Goal: Task Accomplishment & Management: Manage account settings

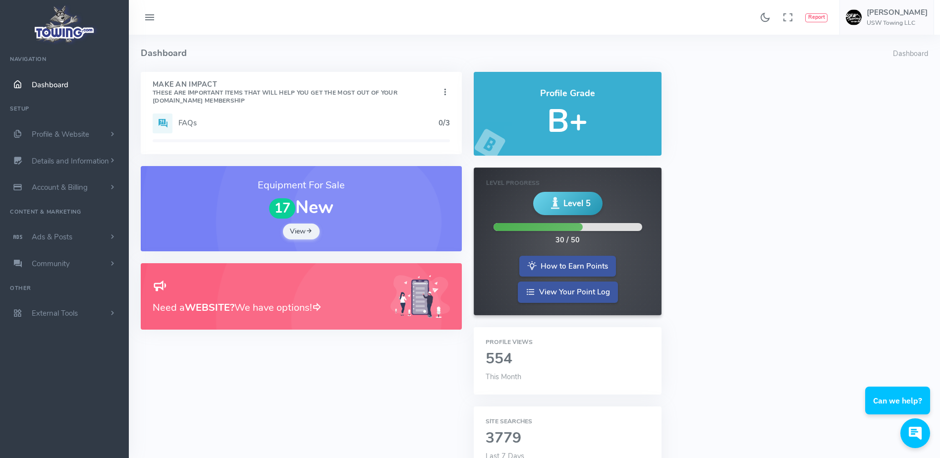
click at [299, 49] on h4 "Dashboard" at bounding box center [517, 53] width 752 height 37
click at [229, 39] on h4 "Dashboard" at bounding box center [517, 53] width 752 height 37
click at [277, 39] on h4 "Dashboard" at bounding box center [517, 53] width 752 height 37
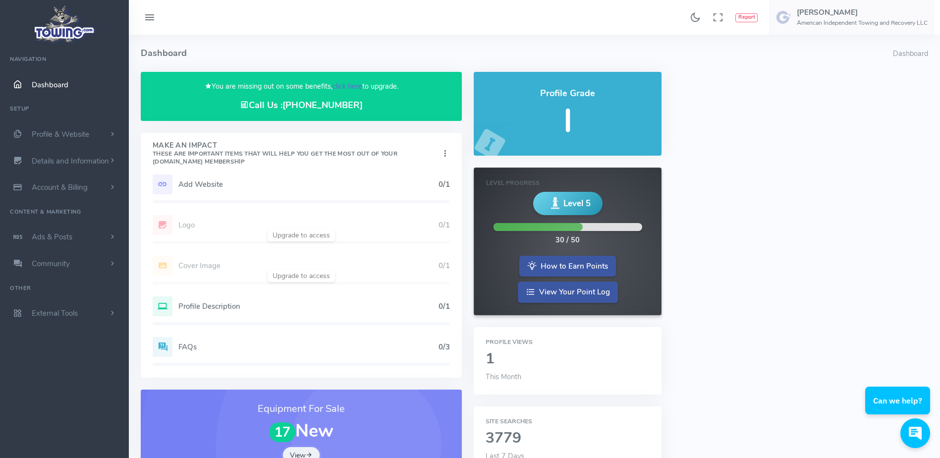
click at [351, 82] on link "click here" at bounding box center [347, 86] width 30 height 10
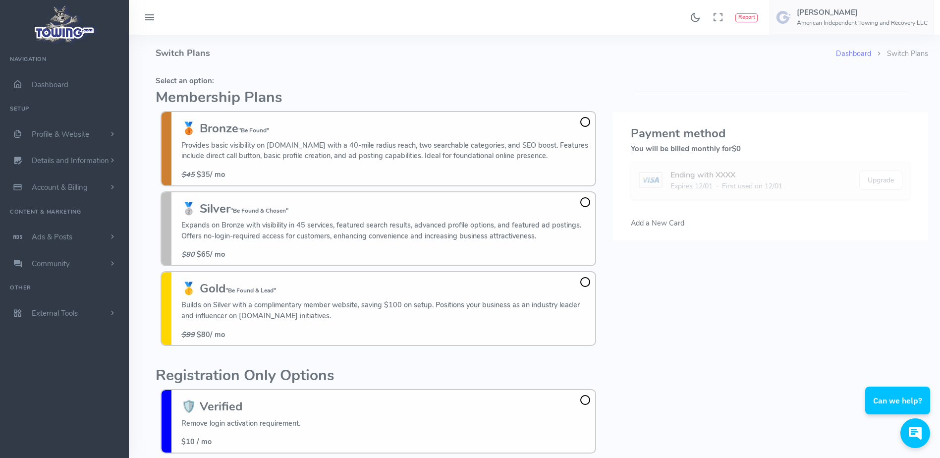
click at [341, 72] on fieldset "Select an option: Membership Plans 🥉 Bronze "Be Found" Provides basic visibilit…" at bounding box center [378, 211] width 445 height 279
click at [341, 55] on h4 "Switch Plans" at bounding box center [496, 53] width 680 height 37
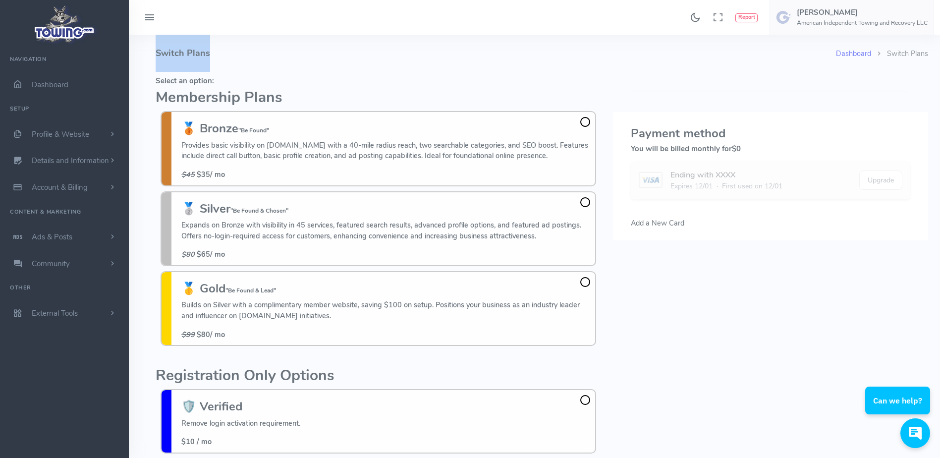
drag, startPoint x: 341, startPoint y: 55, endPoint x: 281, endPoint y: 64, distance: 61.1
click at [281, 64] on h4 "Switch Plans" at bounding box center [496, 53] width 680 height 37
click at [313, 76] on fieldset "Select an option: Membership Plans 🥉 Bronze "Be Found" Provides basic visibilit…" at bounding box center [378, 211] width 445 height 279
click at [340, 70] on h4 "Switch Plans" at bounding box center [496, 53] width 680 height 37
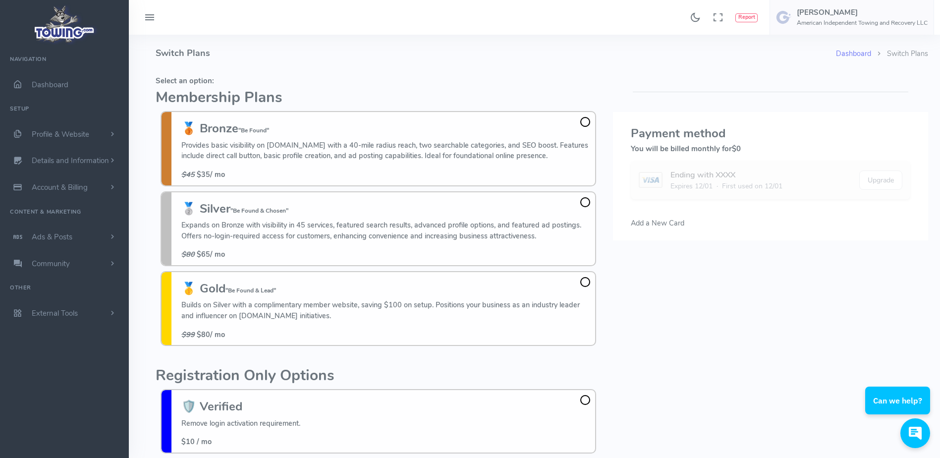
click at [274, 53] on h4 "Switch Plans" at bounding box center [496, 53] width 680 height 37
click at [330, 54] on h4 "Switch Plans" at bounding box center [496, 53] width 680 height 37
click at [482, 77] on h5 "Select an option:" at bounding box center [378, 81] width 445 height 8
click at [482, 76] on fieldset "Select an option: Membership Plans 🥉 Bronze "Be Found" Provides basic visibilit…" at bounding box center [378, 211] width 445 height 279
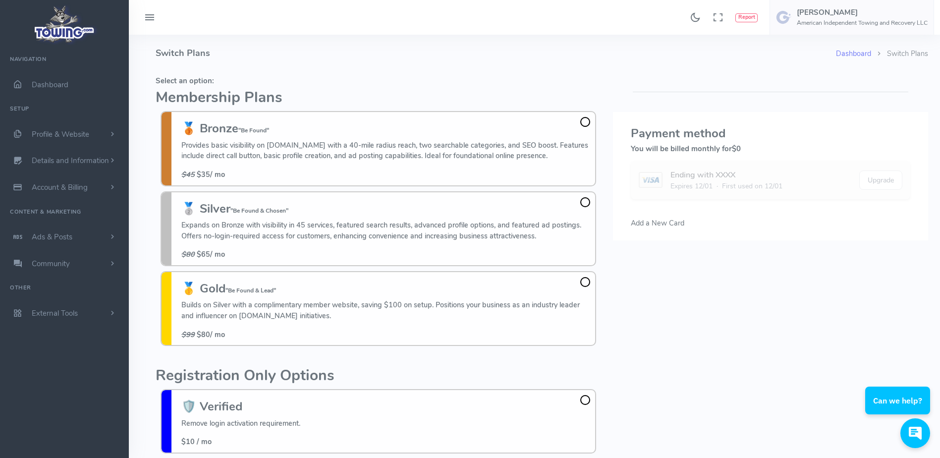
click at [404, 50] on h4 "Switch Plans" at bounding box center [496, 53] width 680 height 37
click at [344, 81] on h5 "Select an option:" at bounding box center [378, 81] width 445 height 8
click at [286, 79] on h5 "Select an option:" at bounding box center [378, 81] width 445 height 8
click at [339, 89] on fieldset "Select an option: Membership Plans 🥉 Bronze "Be Found" Provides basic visibilit…" at bounding box center [378, 211] width 445 height 279
click at [244, 71] on h4 "Switch Plans" at bounding box center [496, 53] width 680 height 37
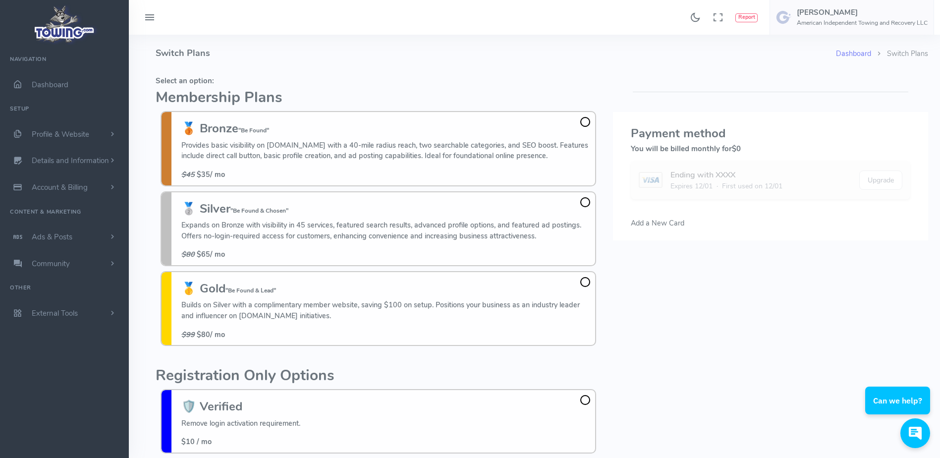
click at [190, 64] on h4 "Switch Plans" at bounding box center [496, 53] width 680 height 37
click at [258, 54] on h4 "Switch Plans" at bounding box center [496, 53] width 680 height 37
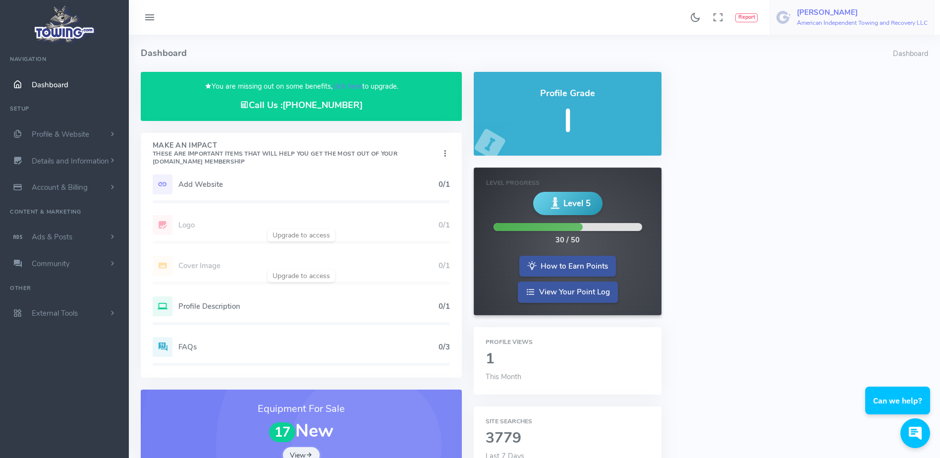
click at [874, 23] on h6 "American Independent Towing and Recovery LLC" at bounding box center [862, 23] width 131 height 6
click at [879, 93] on span "Logout" at bounding box center [871, 95] width 22 height 10
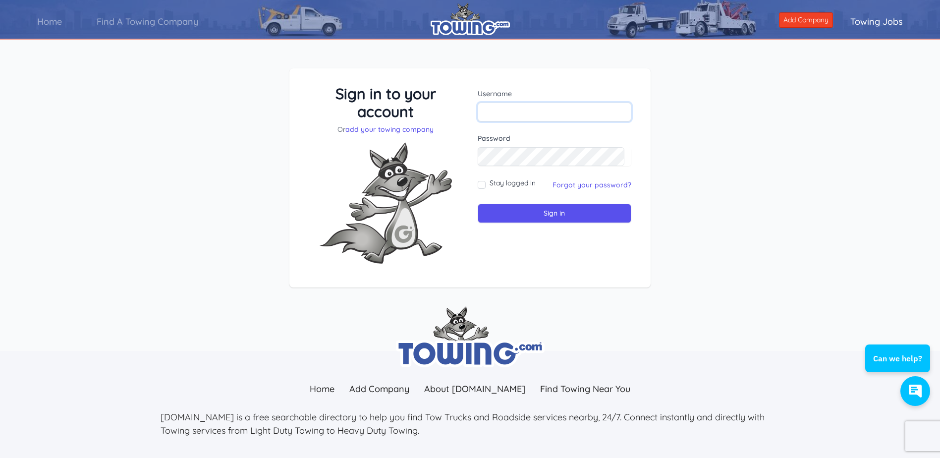
click at [563, 116] on input "text" at bounding box center [555, 112] width 154 height 19
paste input "[EMAIL_ADDRESS][DOMAIN_NAME]"
click at [487, 114] on input "[EMAIL_ADDRESS][DOMAIN_NAME]" at bounding box center [555, 112] width 154 height 19
type input "[EMAIL_ADDRESS][DOMAIN_NAME]"
click at [522, 212] on input "Sign in" at bounding box center [555, 213] width 154 height 19
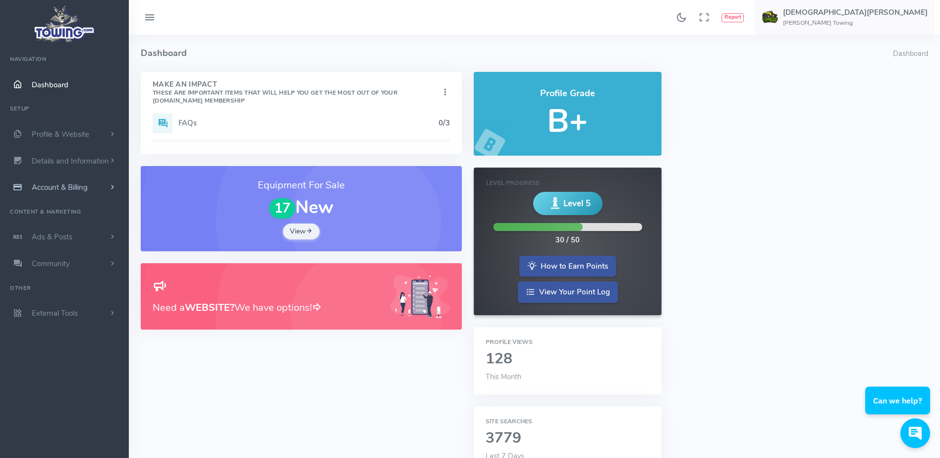
click at [96, 190] on link "Account & Billing" at bounding box center [64, 187] width 129 height 27
click at [434, 50] on h4 "Dashboard" at bounding box center [517, 53] width 752 height 37
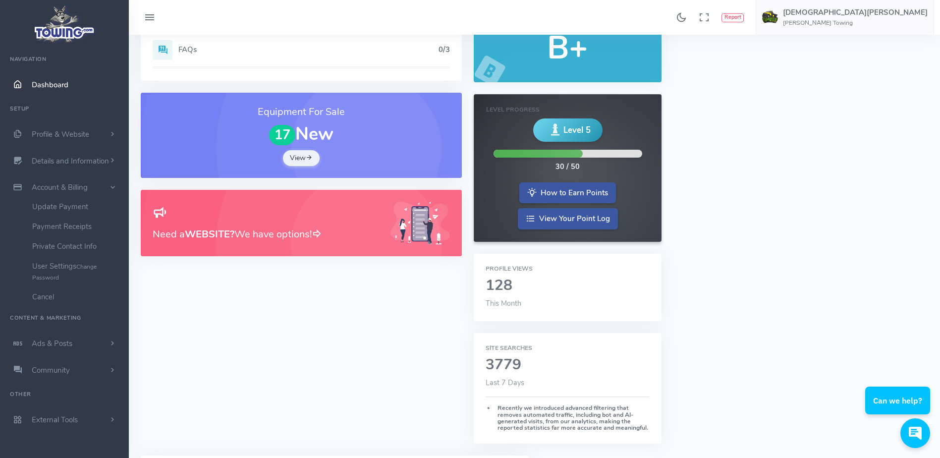
scroll to position [74, 0]
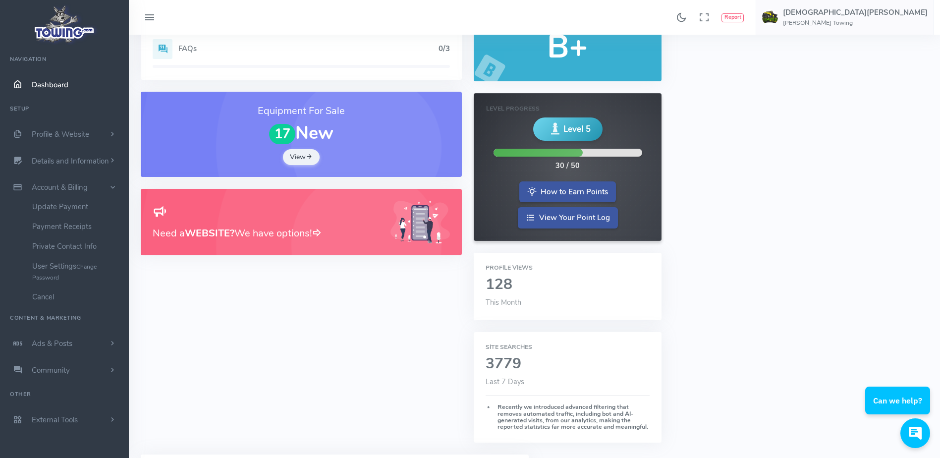
click at [504, 299] on span "This Month" at bounding box center [503, 302] width 36 height 10
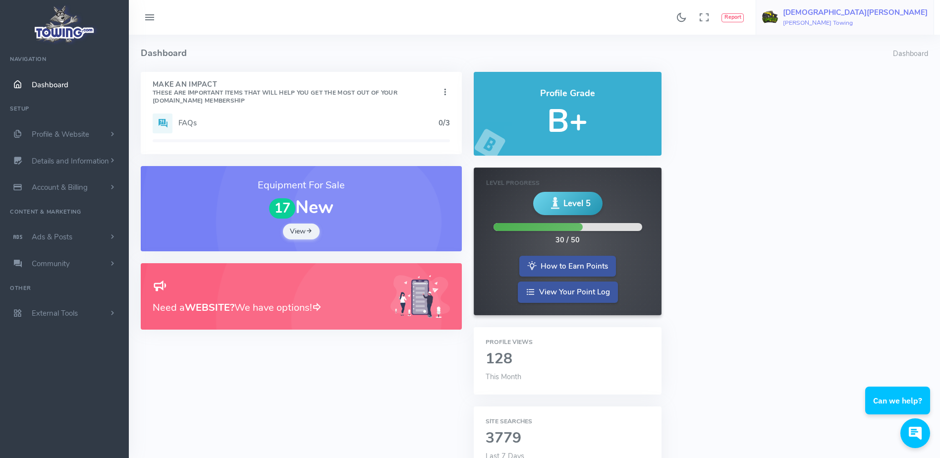
click at [889, 16] on h5 "[DEMOGRAPHIC_DATA][PERSON_NAME]" at bounding box center [855, 12] width 145 height 8
click at [814, 94] on span "Logout" at bounding box center [803, 95] width 22 height 10
click at [291, 131] on div "FAQs 0/3" at bounding box center [301, 123] width 297 height 20
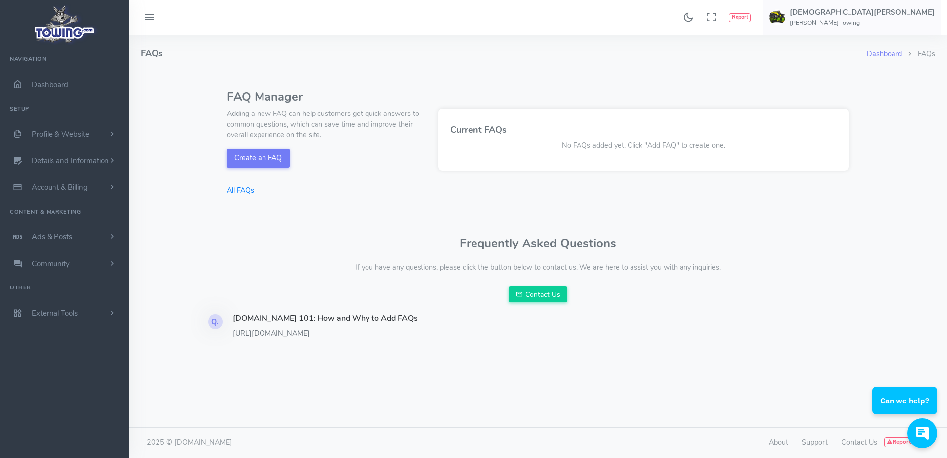
click at [332, 96] on div "FAQ Manager" at bounding box center [538, 97] width 622 height 18
click at [245, 101] on div "FAQ Manager" at bounding box center [538, 97] width 622 height 18
click at [226, 108] on div "FAQ Manager" at bounding box center [538, 98] width 634 height 21
click at [301, 69] on h4 "FAQs" at bounding box center [504, 53] width 726 height 37
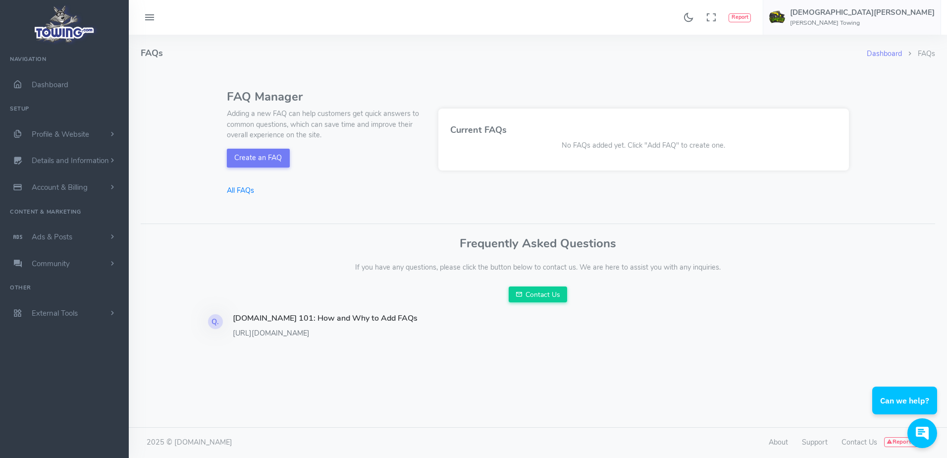
click at [308, 65] on h4 "FAQs" at bounding box center [504, 53] width 726 height 37
click at [894, 24] on h6 "[PERSON_NAME] Towing" at bounding box center [862, 23] width 145 height 6
